Goal: Answer question/provide support: Answer question/provide support

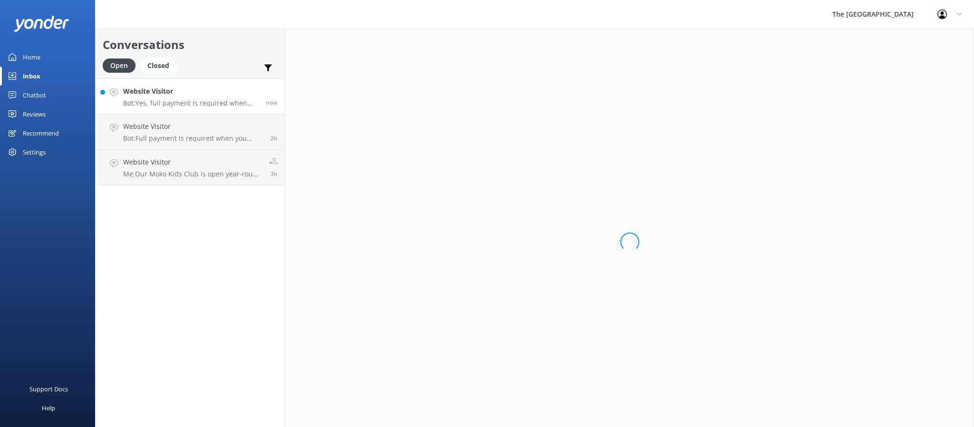
click at [190, 92] on h4 "Website Visitor" at bounding box center [190, 91] width 135 height 10
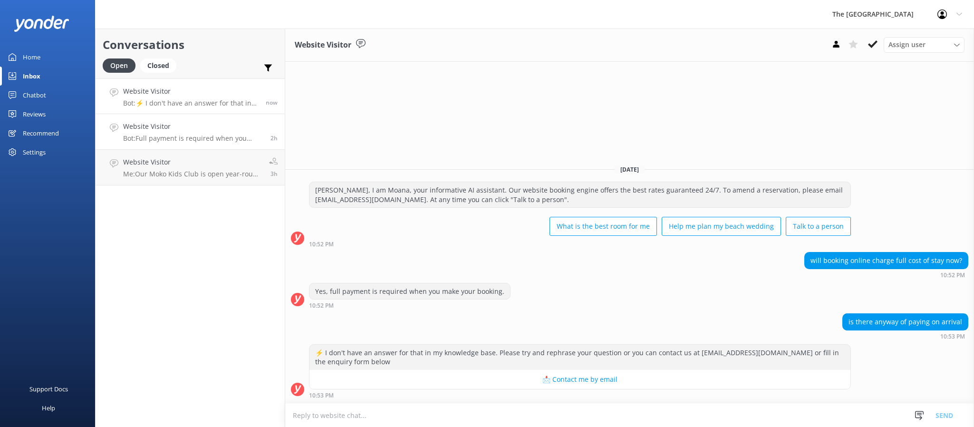
click at [218, 141] on p "Bot: Full payment is required when you make your booking. Flexi Rates allow fre…" at bounding box center [193, 138] width 140 height 9
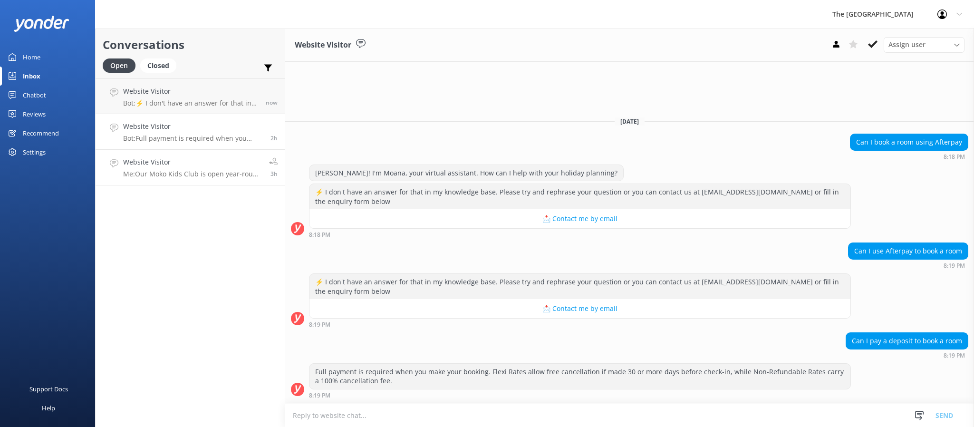
click at [200, 177] on p "Me: Our Moko Kids Club is open year-round [DATE]-[DATE] 9am-12noon, 2pm-5pm + 7…" at bounding box center [192, 174] width 139 height 9
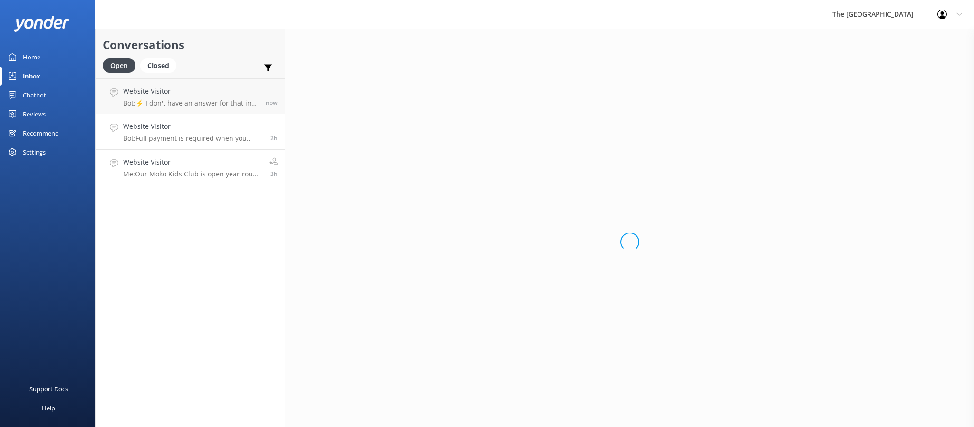
click at [190, 127] on h4 "Website Visitor" at bounding box center [193, 126] width 140 height 10
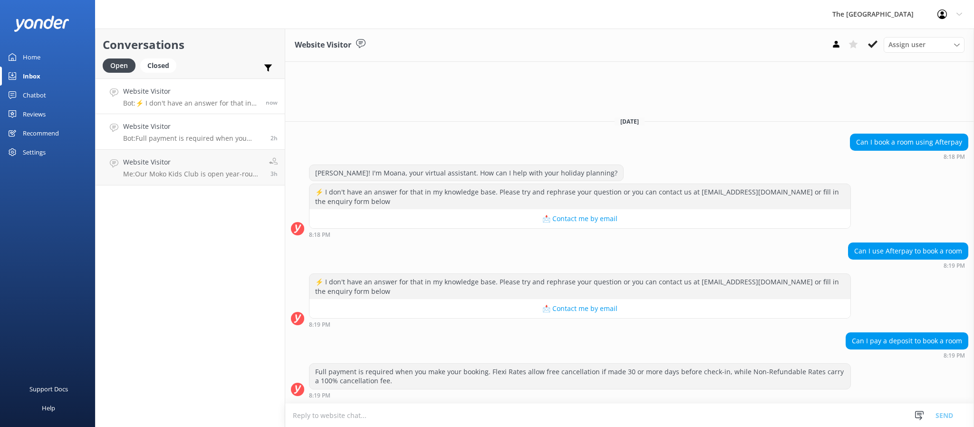
click at [183, 113] on link "Website Visitor Bot: ⚡ I don't have an answer for that in my knowledge base. Pl…" at bounding box center [190, 96] width 189 height 36
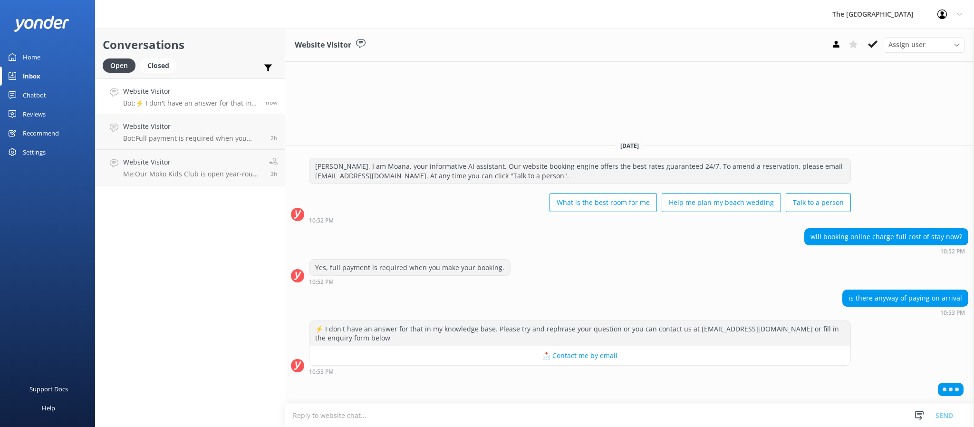
click at [181, 105] on p "Bot: ⚡ I don't have an answer for that in my knowledge base. Please try and rep…" at bounding box center [190, 103] width 135 height 9
click at [557, 259] on div "Yes, full payment is required when you make your booking. 10:52 PM" at bounding box center [629, 272] width 688 height 26
click at [578, 411] on textarea at bounding box center [629, 414] width 688 height 23
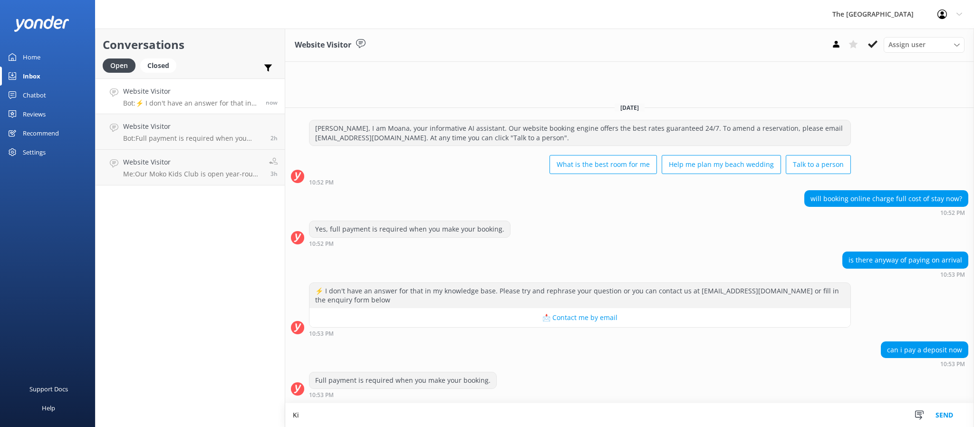
type textarea "K"
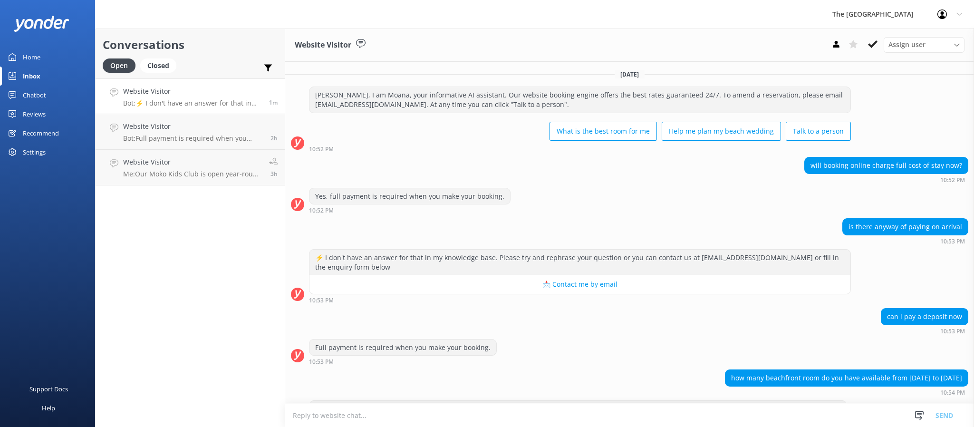
scroll to position [40, 0]
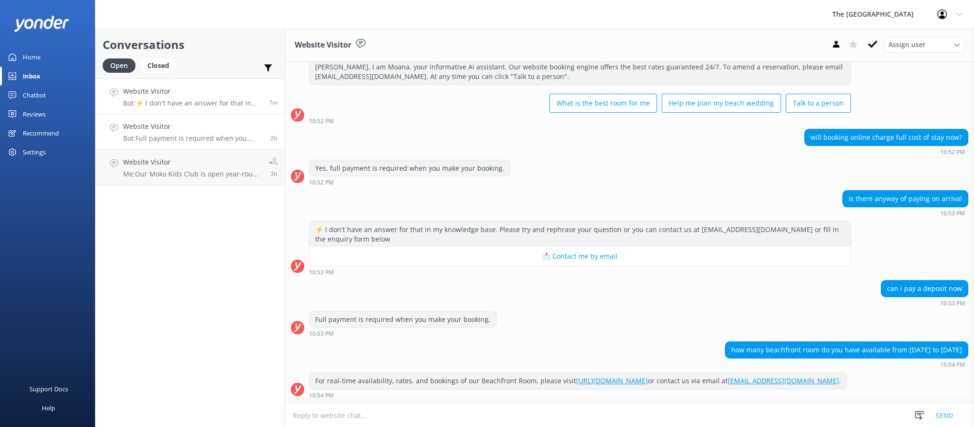
click at [172, 115] on link "Website Visitor Bot: Full payment is required when you make your booking. Flexi…" at bounding box center [190, 132] width 189 height 36
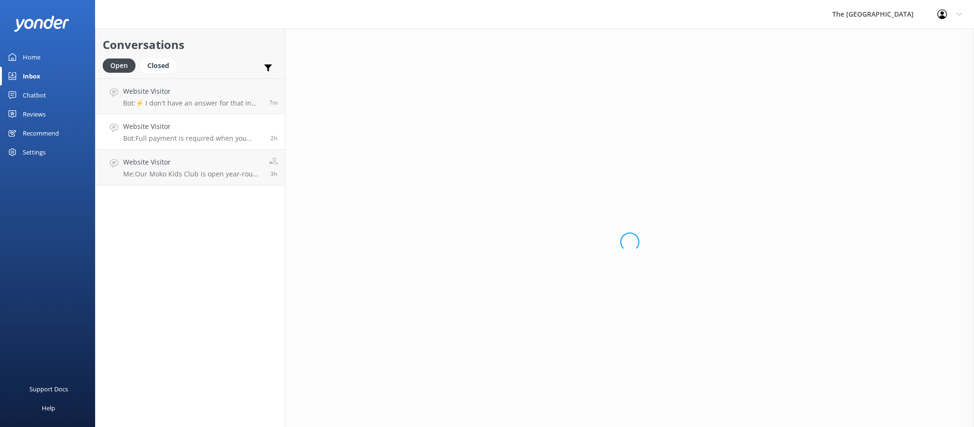
click at [184, 130] on h4 "Website Visitor" at bounding box center [193, 126] width 140 height 10
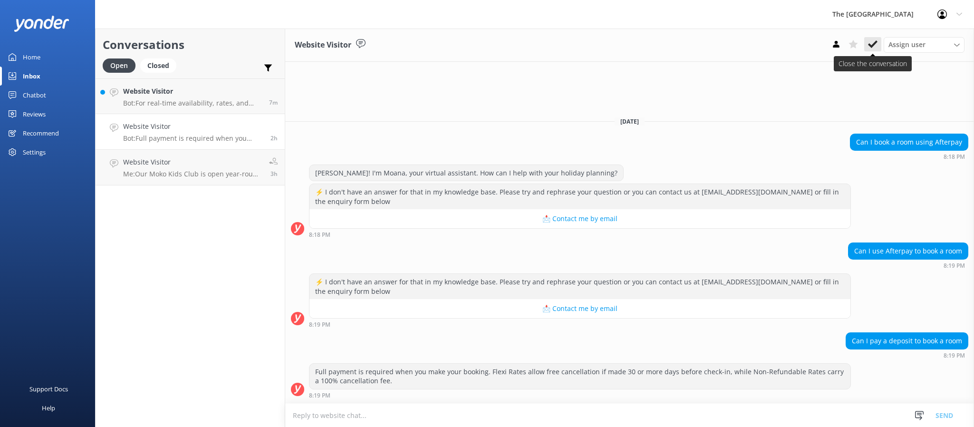
click at [874, 40] on icon at bounding box center [873, 44] width 10 height 10
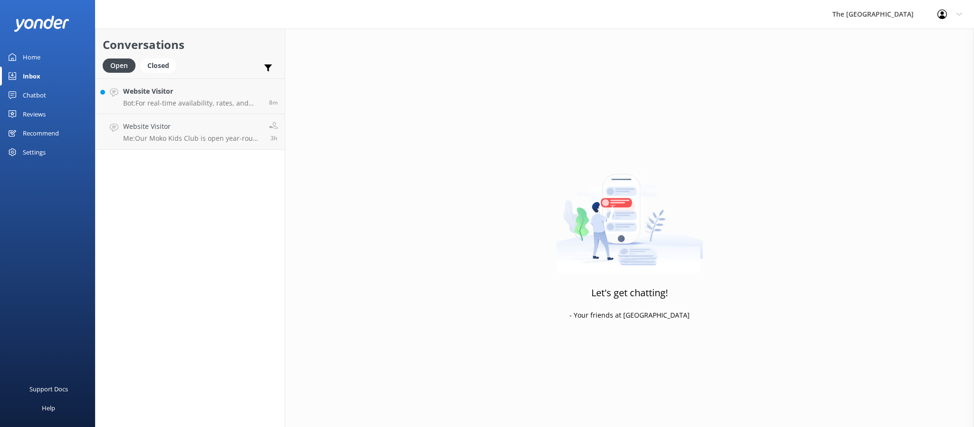
click at [204, 164] on div "Conversations Open Closed Important Assigned to me Unassigned Website Visitor B…" at bounding box center [190, 228] width 190 height 398
drag, startPoint x: 220, startPoint y: 127, endPoint x: 228, endPoint y: 123, distance: 8.9
click at [220, 126] on h4 "Website Visitor" at bounding box center [192, 126] width 139 height 10
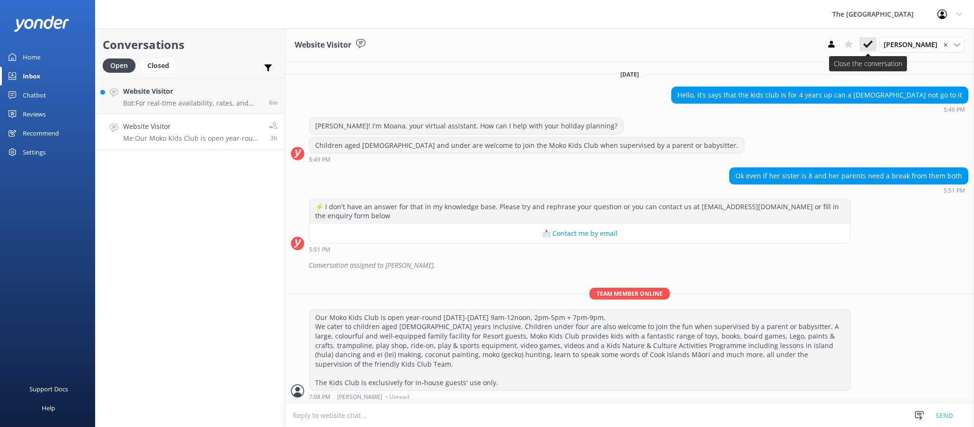
click at [866, 38] on button at bounding box center [867, 44] width 17 height 14
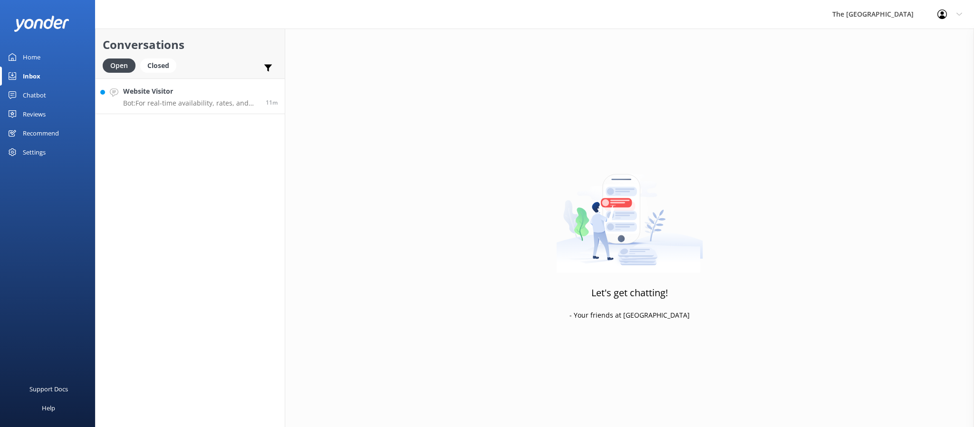
click at [195, 113] on link "Website Visitor Bot: For real-time availability, rates, and bookings of our Bea…" at bounding box center [190, 96] width 189 height 36
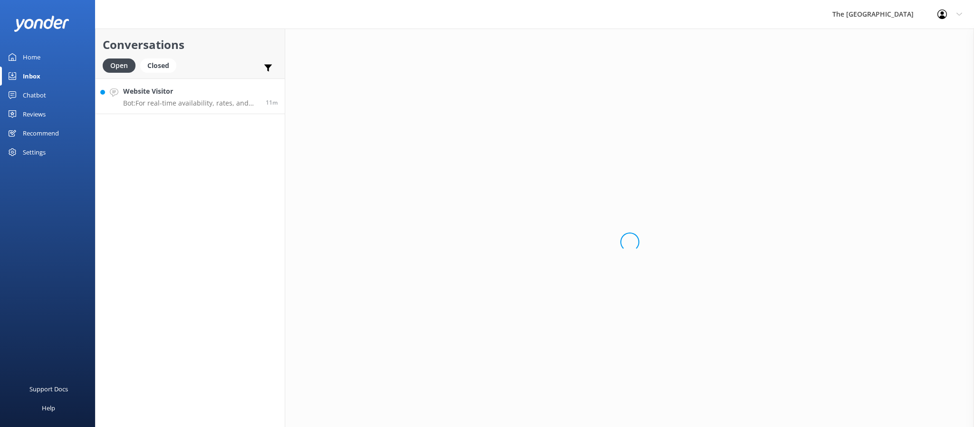
click at [189, 106] on p "Bot: For real-time availability, rates, and bookings of our Beachfront Room, pl…" at bounding box center [190, 103] width 135 height 9
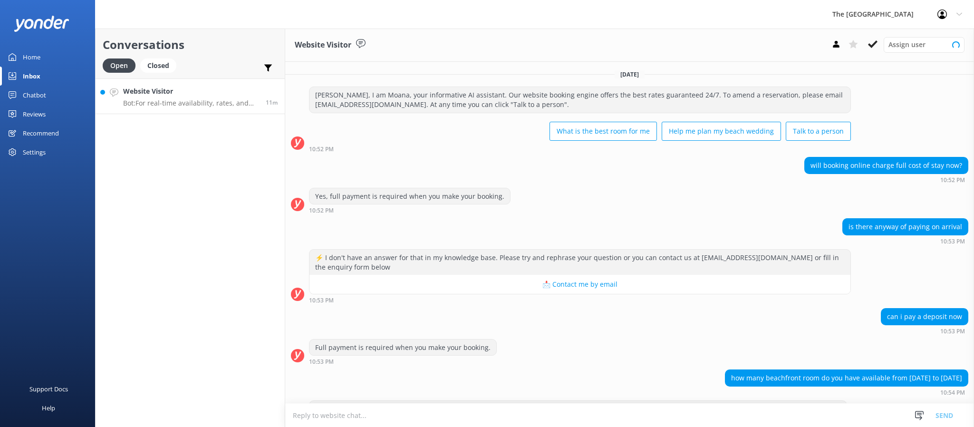
scroll to position [40, 0]
